Goal: Browse casually: Explore the website without a specific task or goal

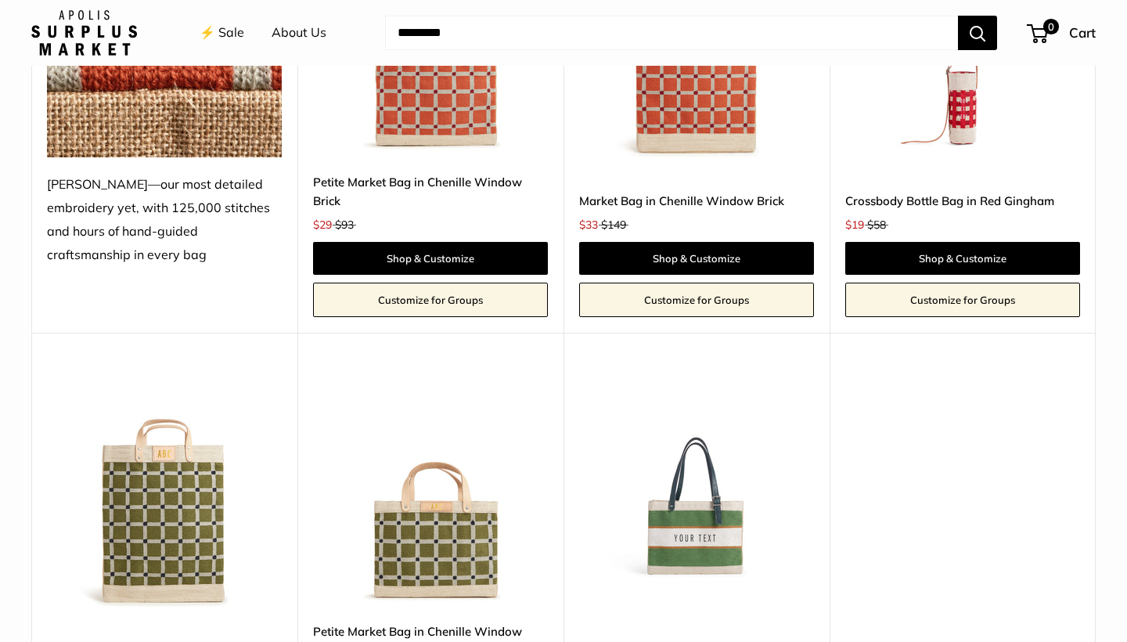
scroll to position [3325, 0]
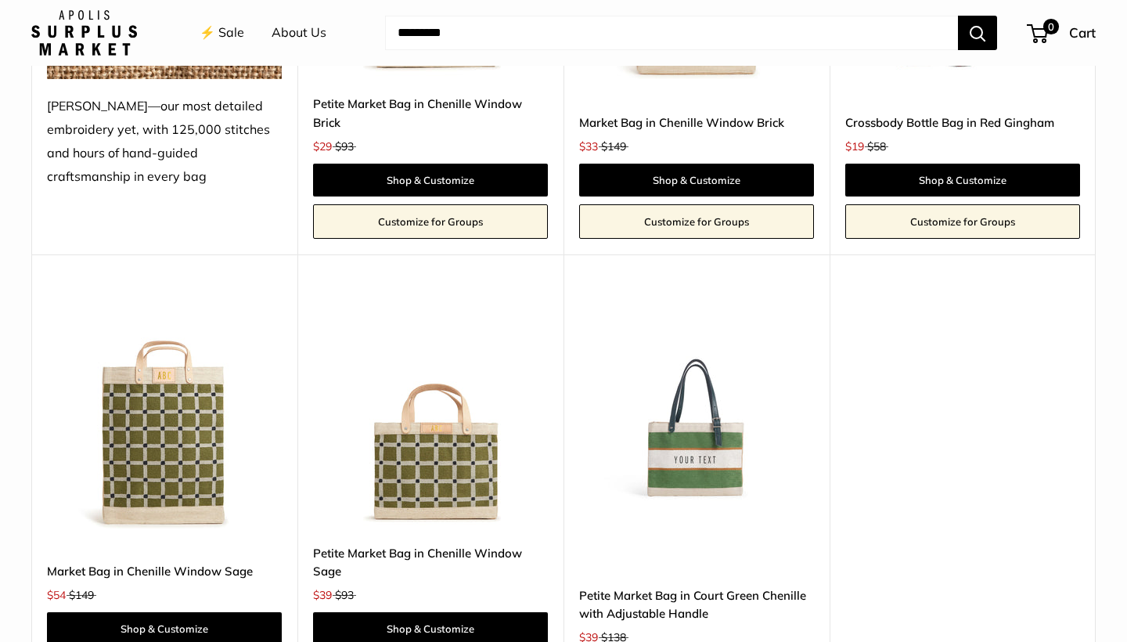
click at [0, 0] on img at bounding box center [0, 0] width 0 height 0
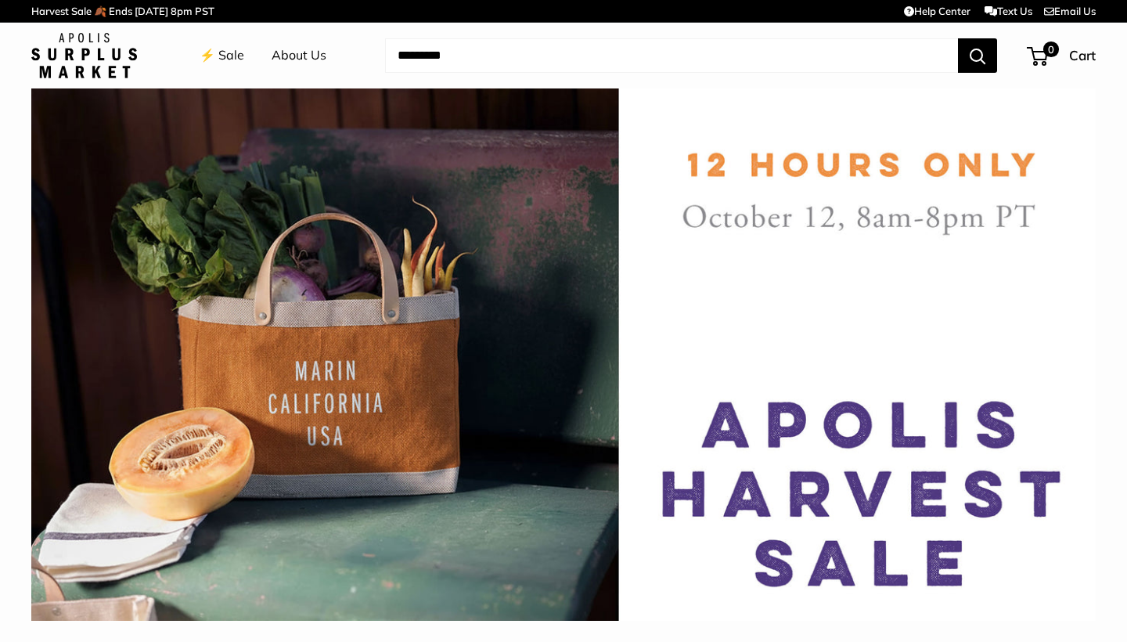
click at [233, 59] on link "⚡️ Sale" at bounding box center [222, 55] width 45 height 23
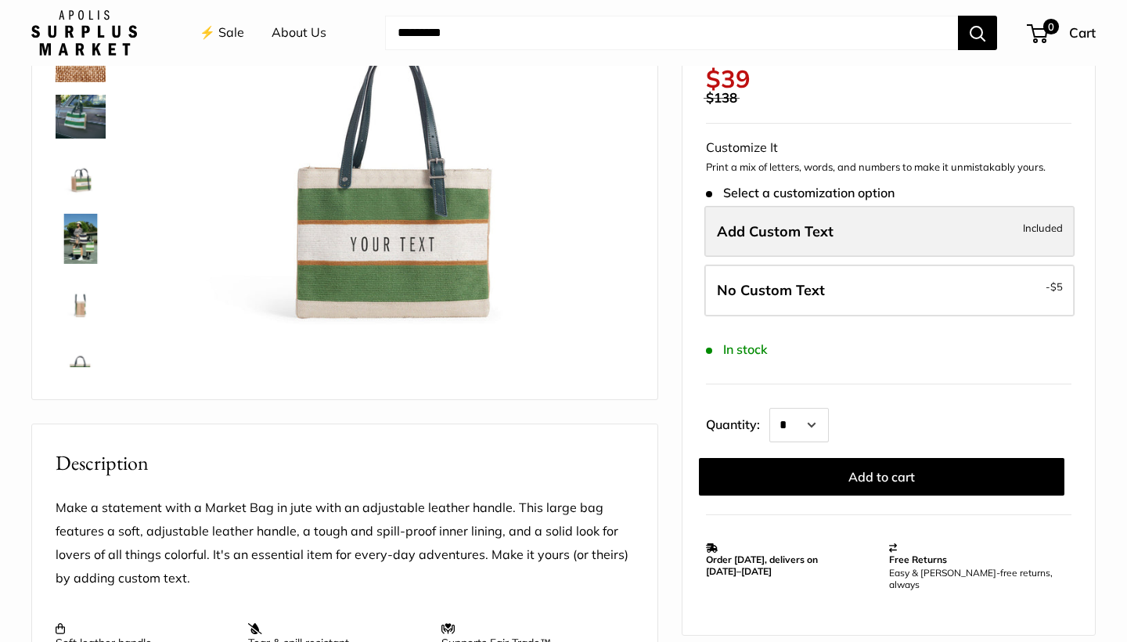
scroll to position [245, 0]
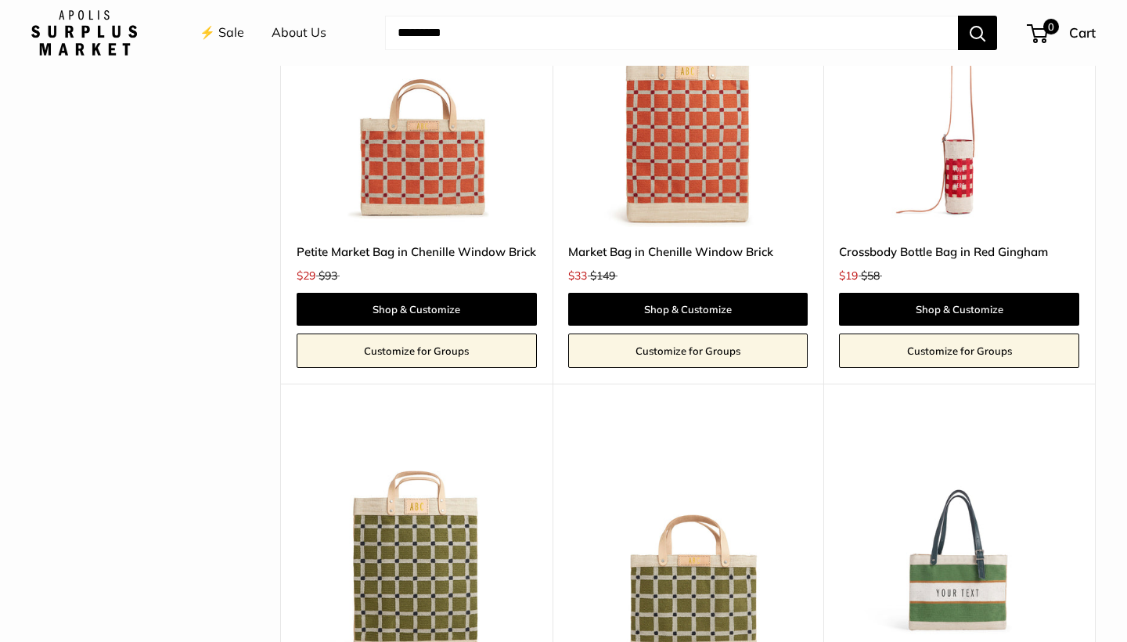
scroll to position [3720, 0]
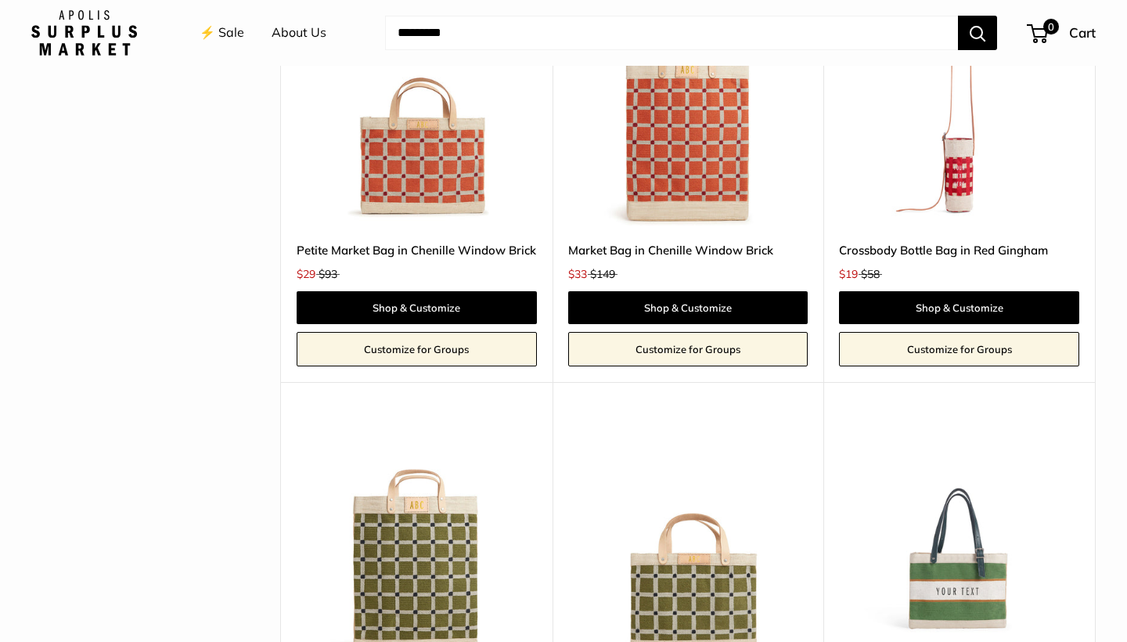
click at [0, 0] on img at bounding box center [0, 0] width 0 height 0
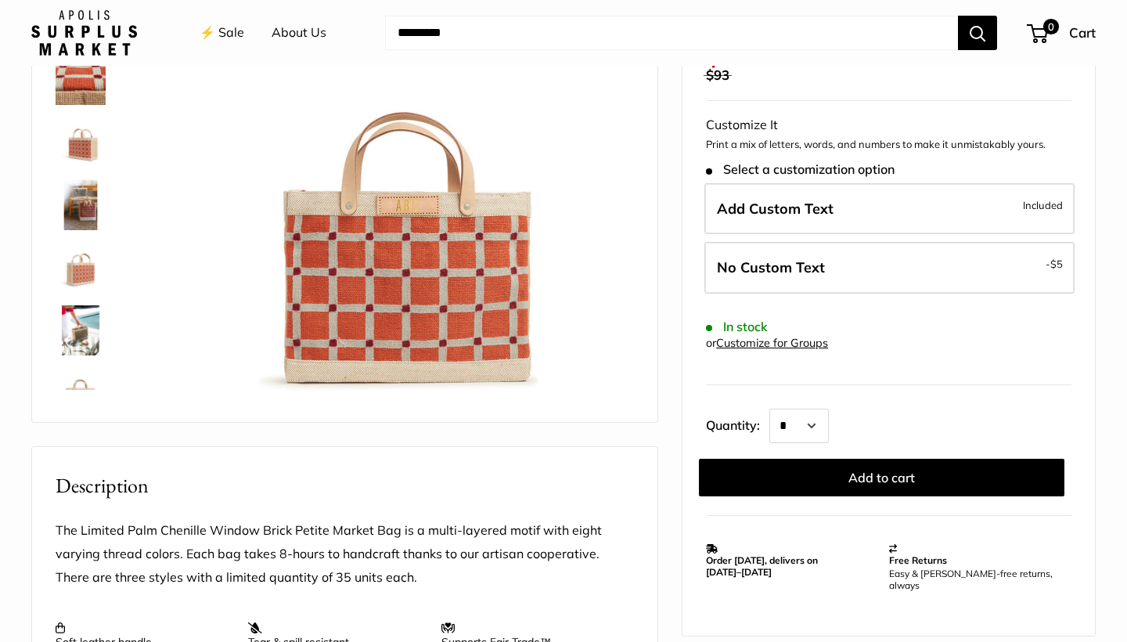
scroll to position [222, 0]
